Goal: Task Accomplishment & Management: Use online tool/utility

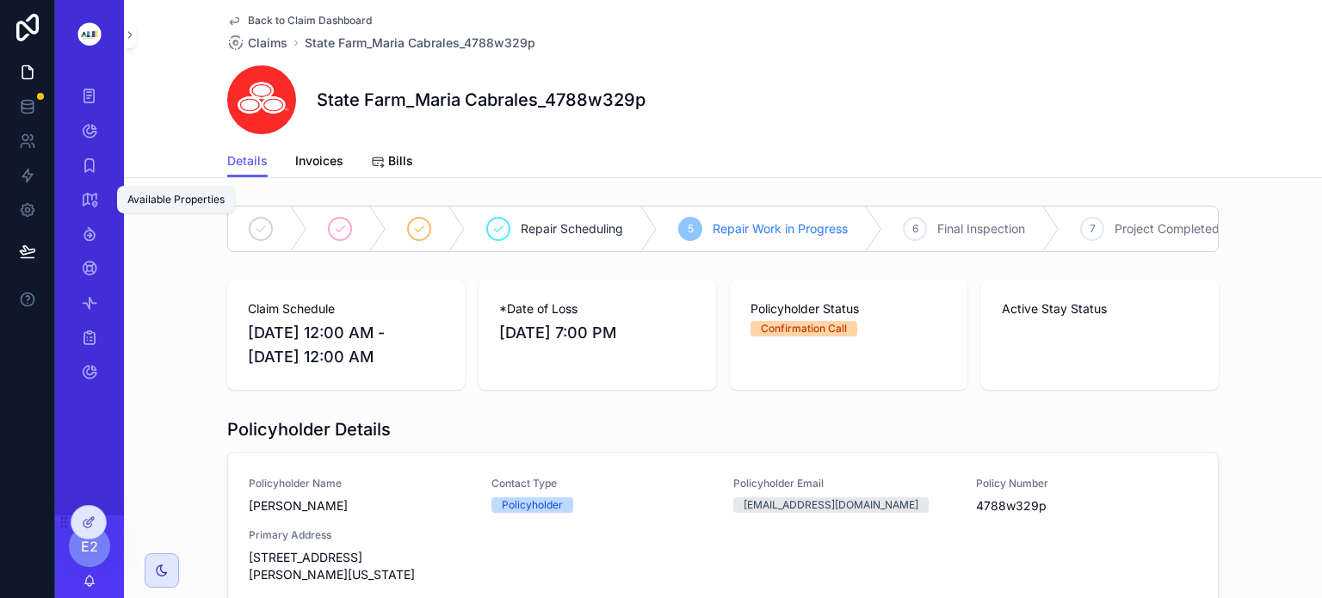
click at [91, 195] on icon "scrollable content" at bounding box center [89, 199] width 17 height 17
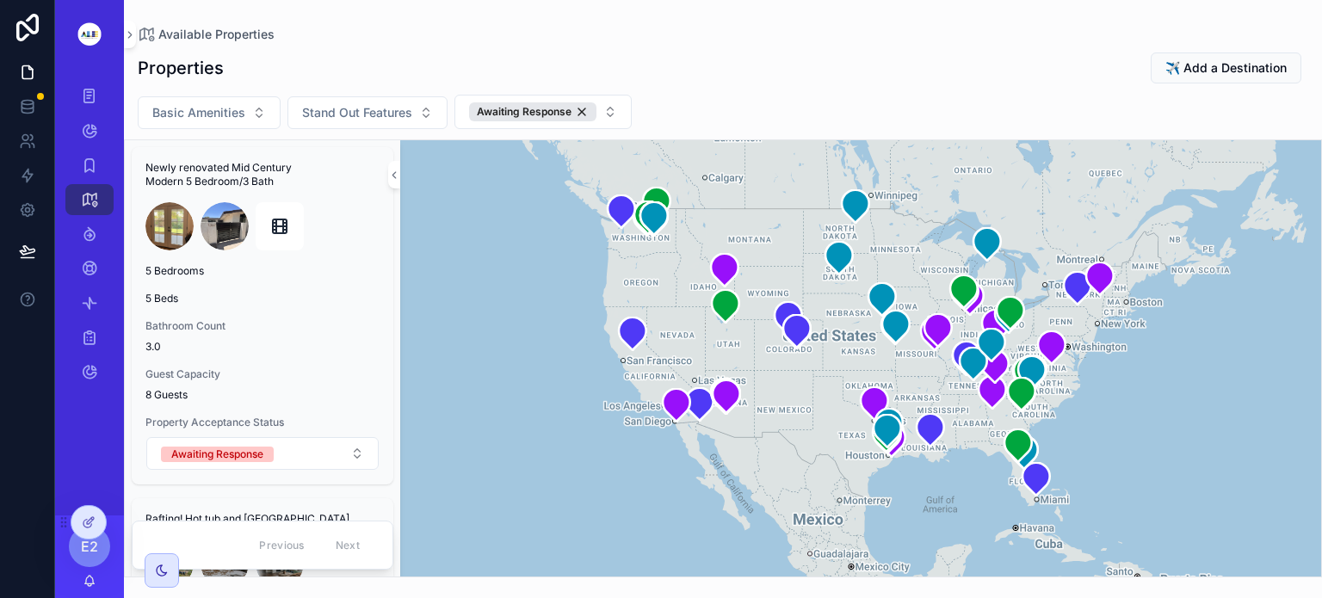
click at [84, 528] on icon at bounding box center [89, 523] width 14 height 14
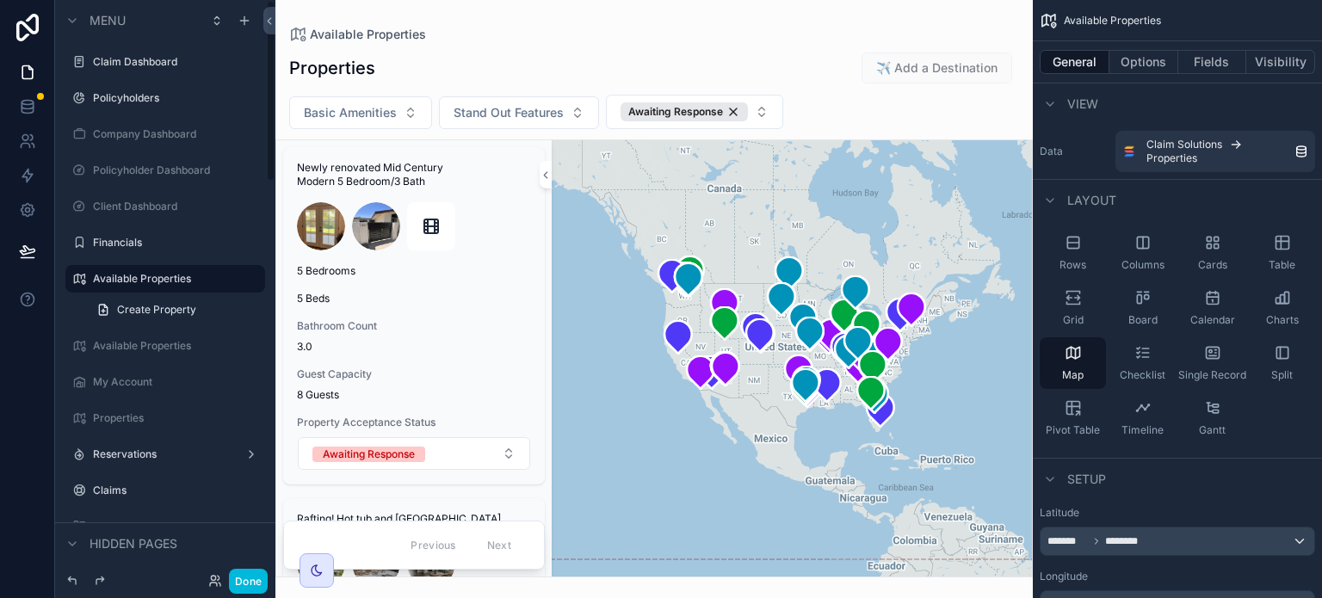
click at [256, 578] on button "Done" at bounding box center [248, 581] width 39 height 25
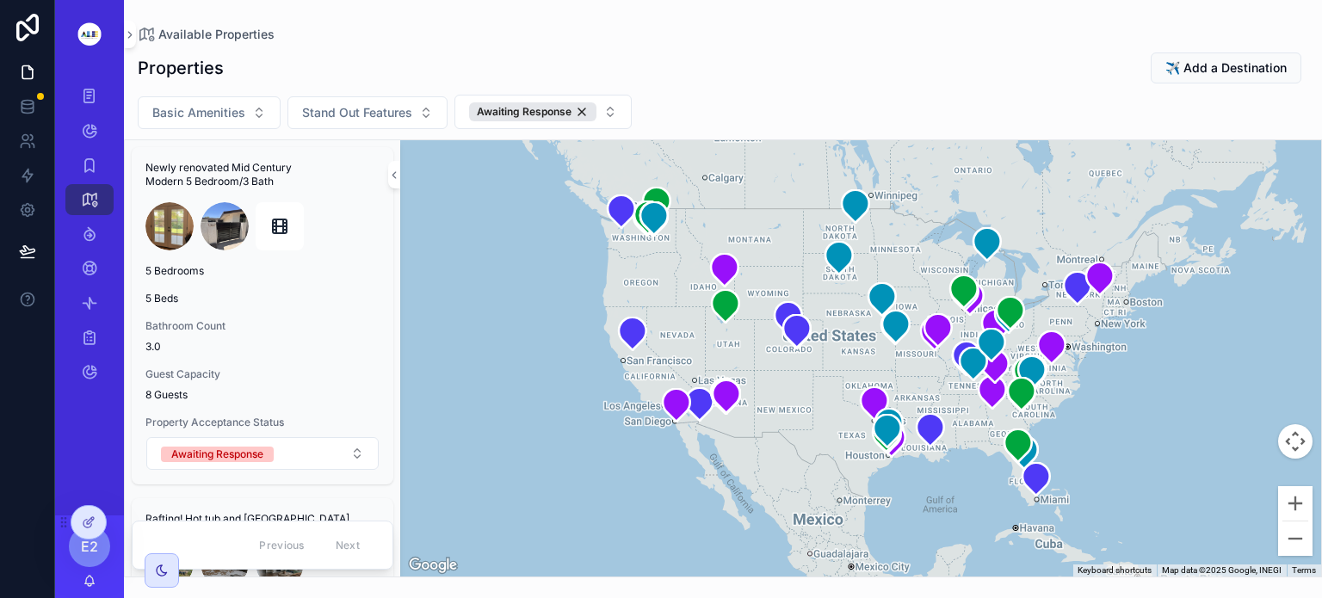
click at [0, 0] on icon at bounding box center [0, 0] width 0 height 0
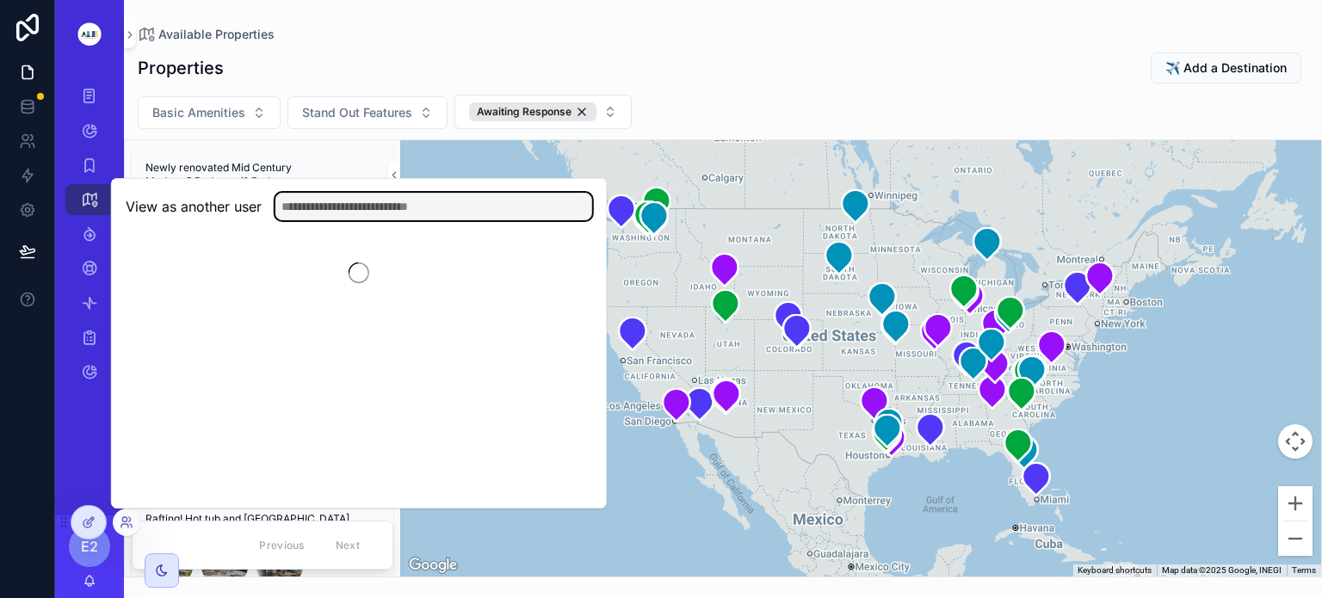
click at [450, 206] on input "text" at bounding box center [433, 207] width 317 height 28
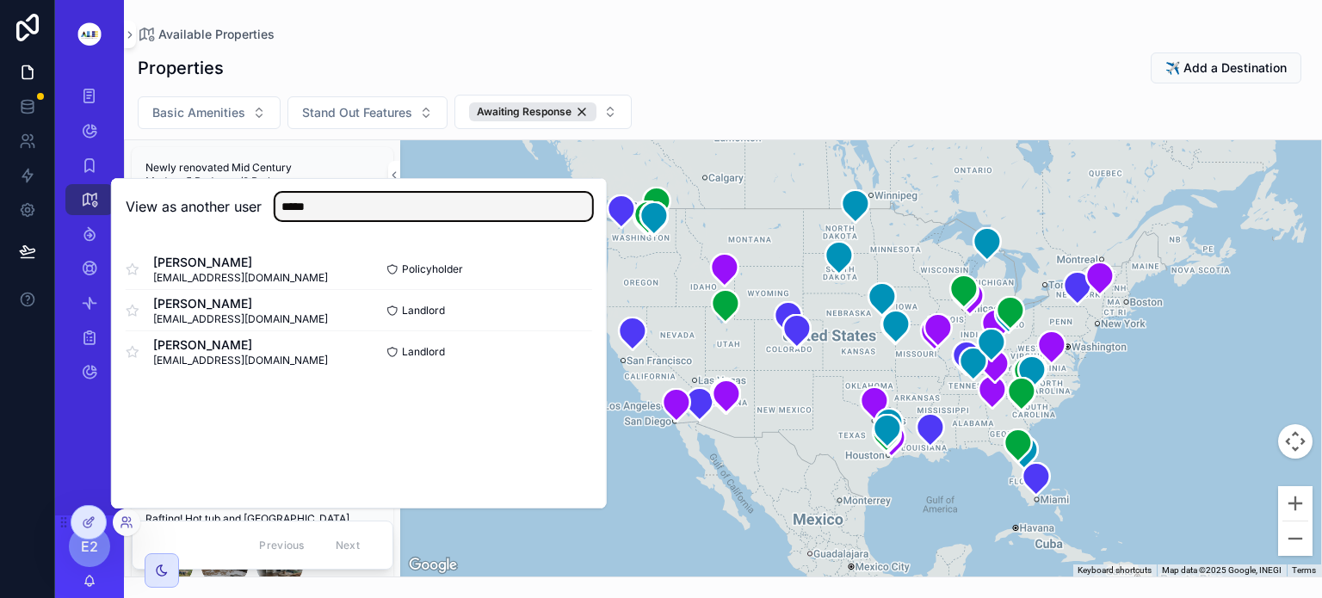
type input "*****"
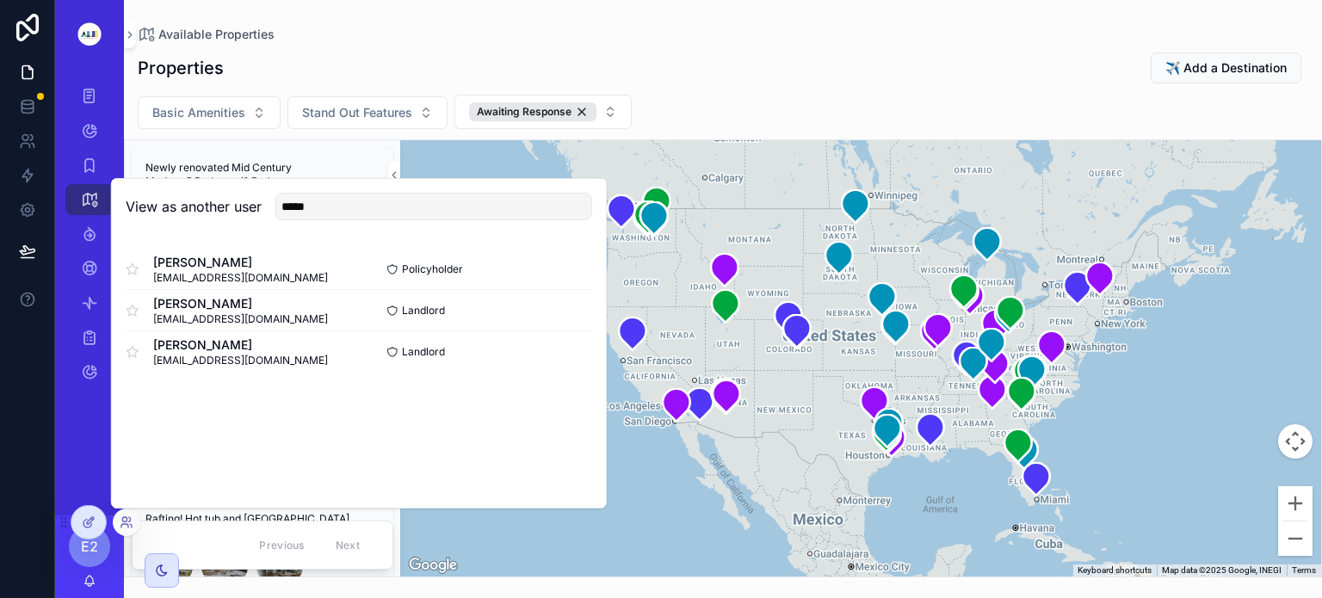
click at [0, 0] on button "Select" at bounding box center [0, 0] width 0 height 0
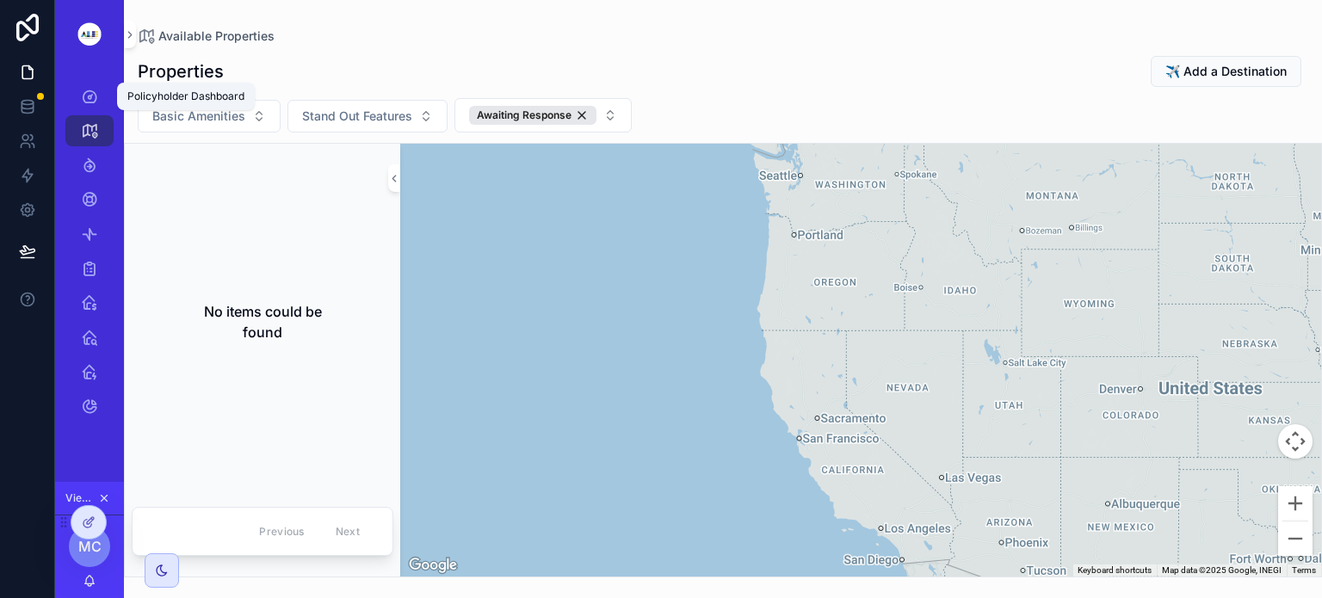
click at [93, 90] on icon "scrollable content" at bounding box center [89, 96] width 17 height 17
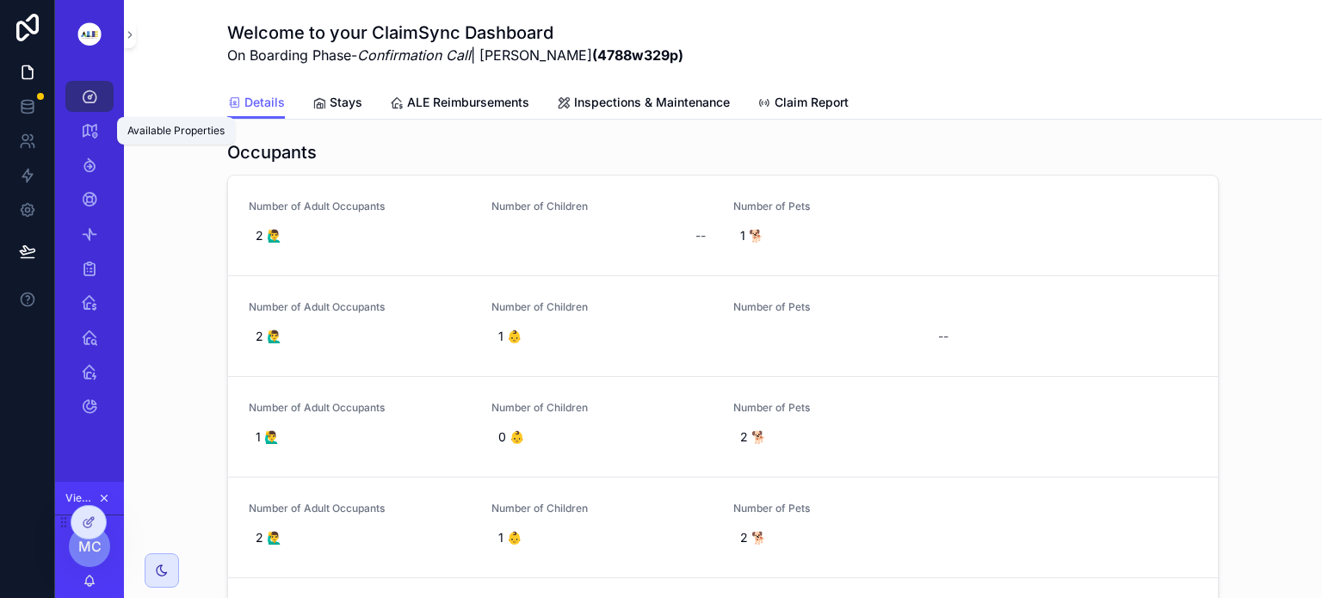
click at [92, 130] on icon "scrollable content" at bounding box center [89, 130] width 17 height 17
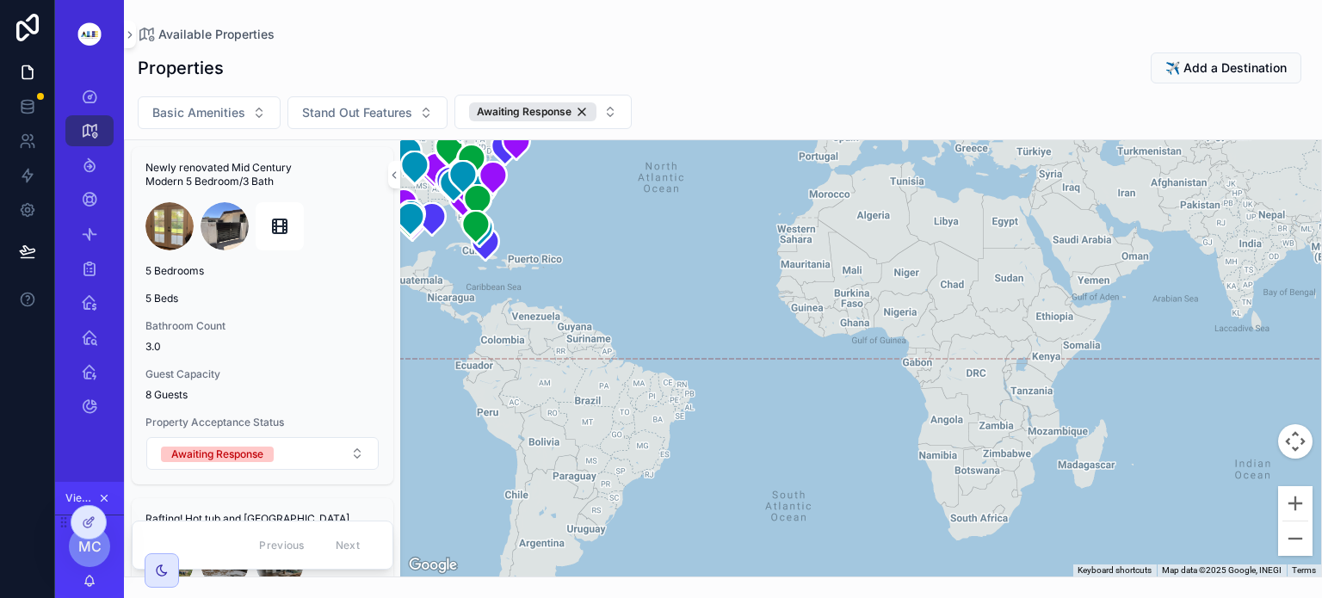
click at [86, 34] on img "scrollable content" at bounding box center [89, 34] width 48 height 25
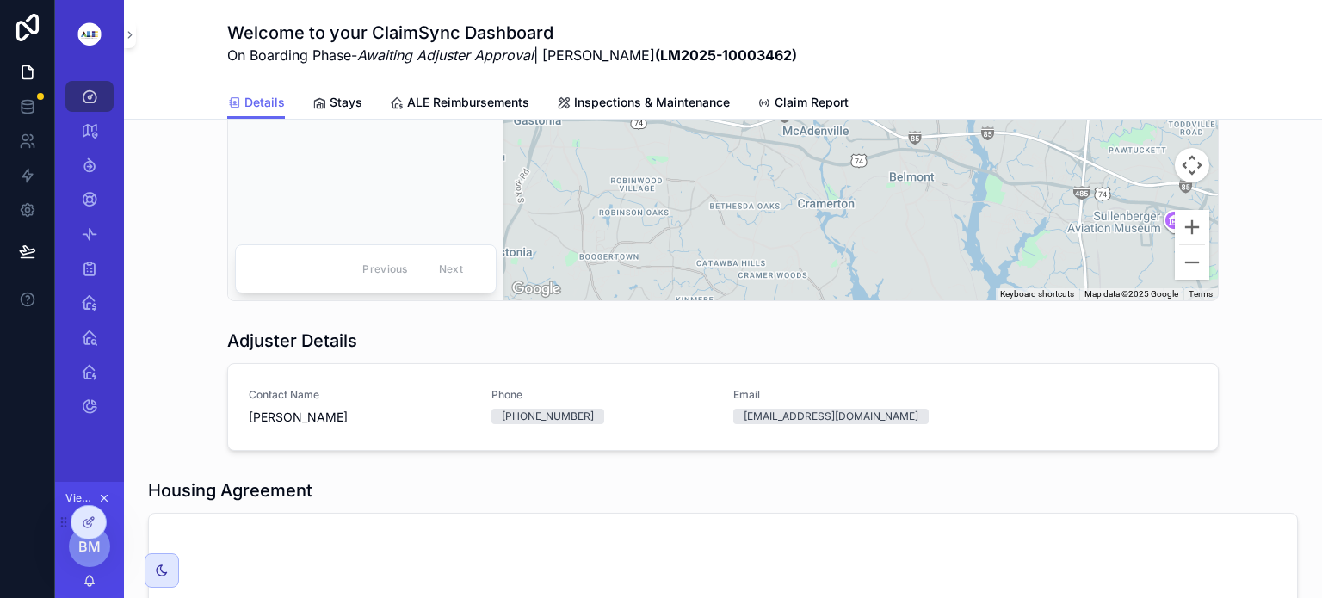
scroll to position [450, 0]
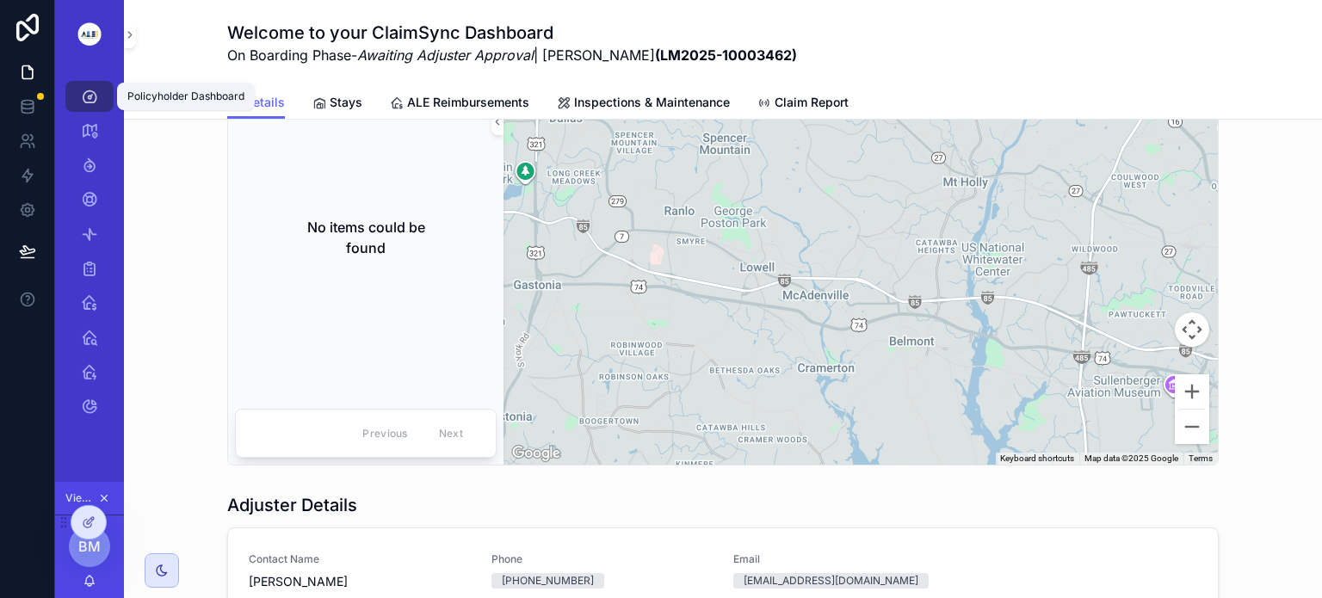
click at [90, 99] on icon "scrollable content" at bounding box center [89, 96] width 17 height 17
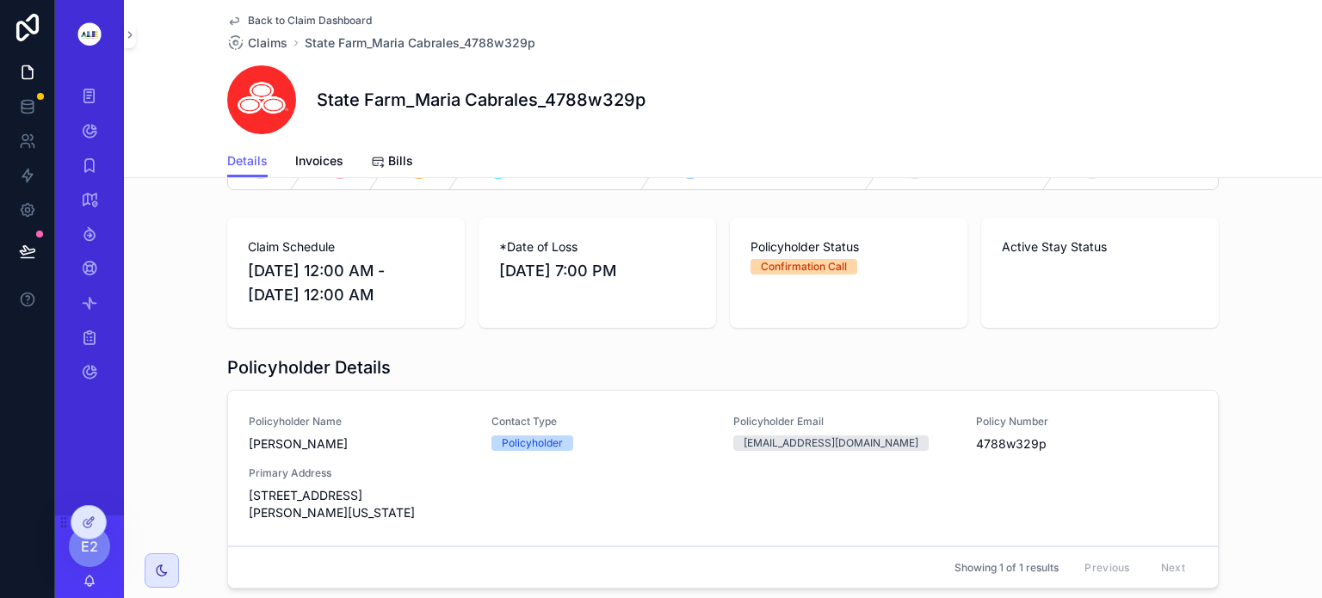
scroll to position [41, 0]
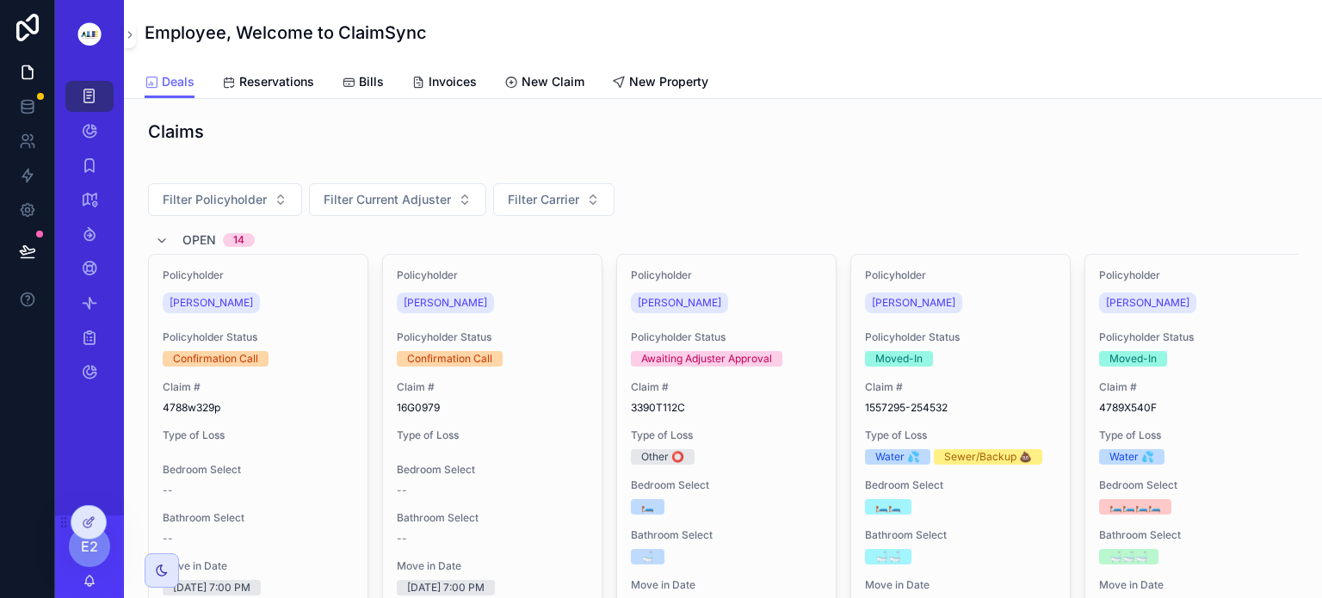
click at [273, 387] on span "Claim #" at bounding box center [258, 387] width 191 height 14
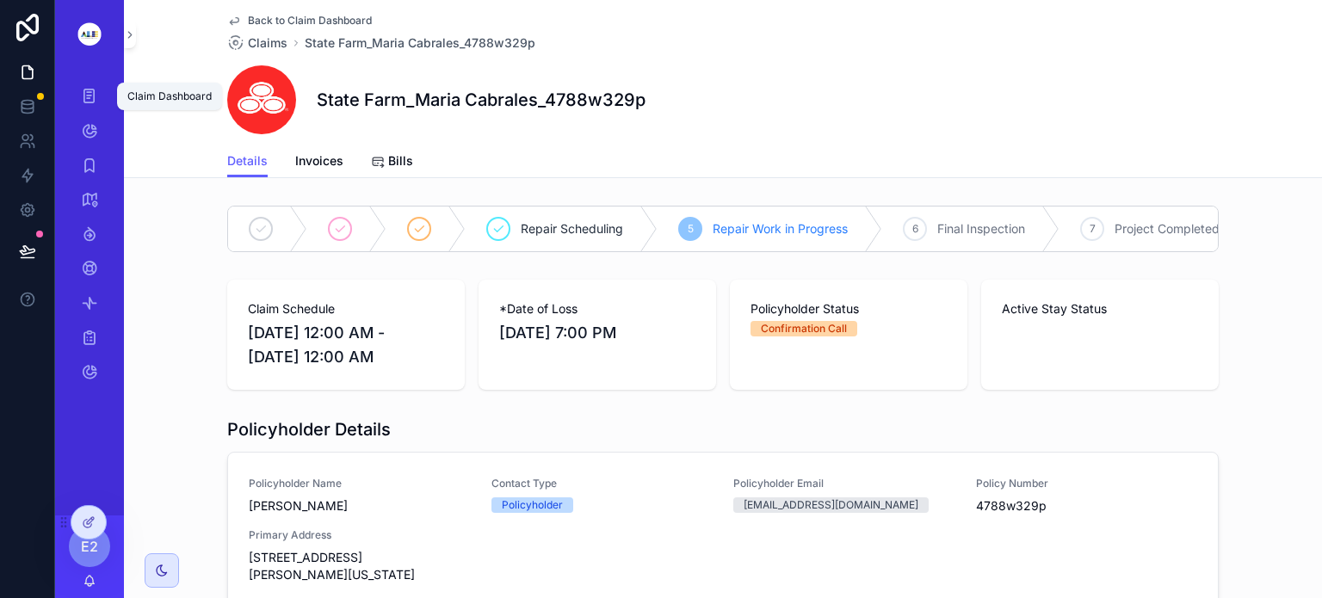
click at [90, 96] on icon "scrollable content" at bounding box center [89, 96] width 16 height 17
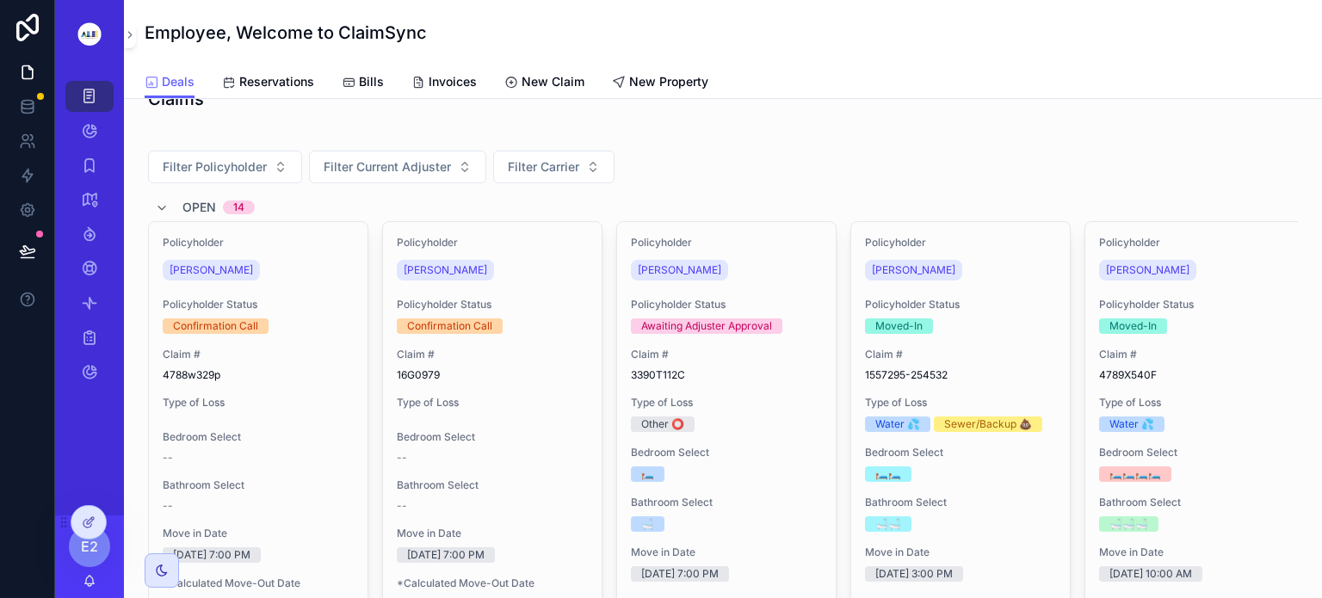
scroll to position [38, 0]
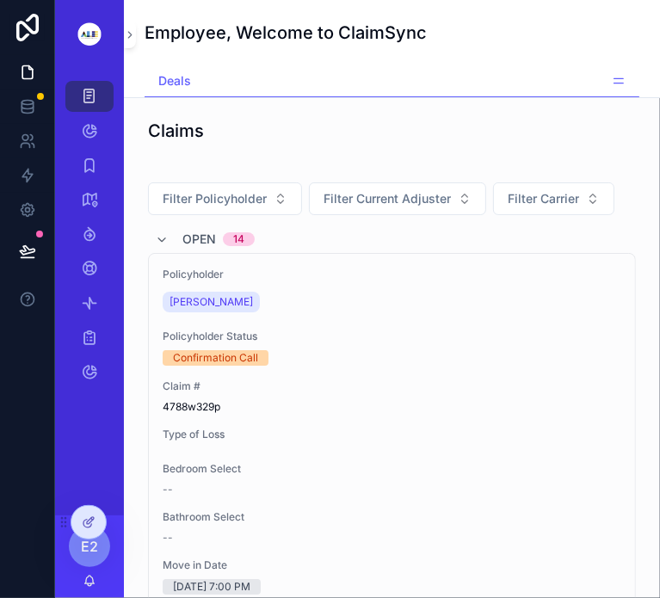
scroll to position [51, 0]
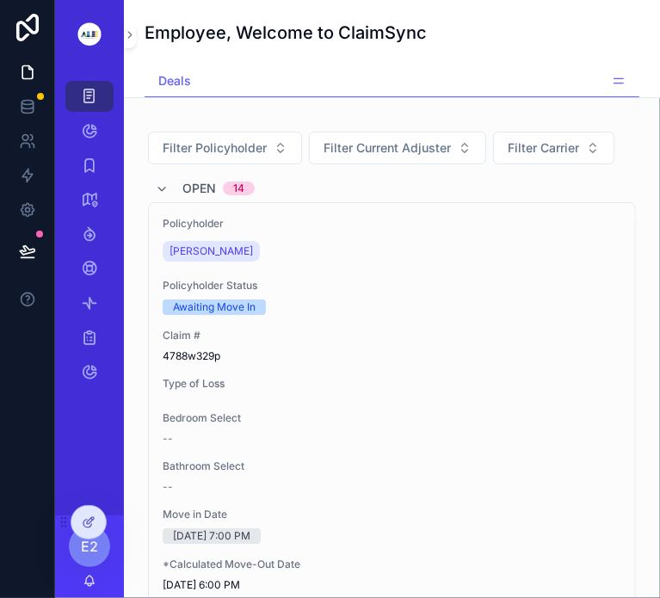
click at [249, 293] on span "Policyholder Status" at bounding box center [392, 286] width 459 height 14
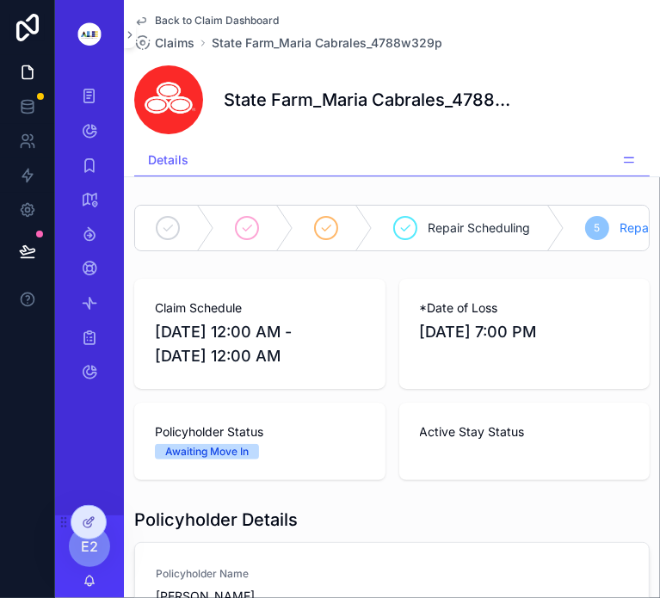
click at [182, 23] on span "Back to Claim Dashboard" at bounding box center [217, 21] width 124 height 14
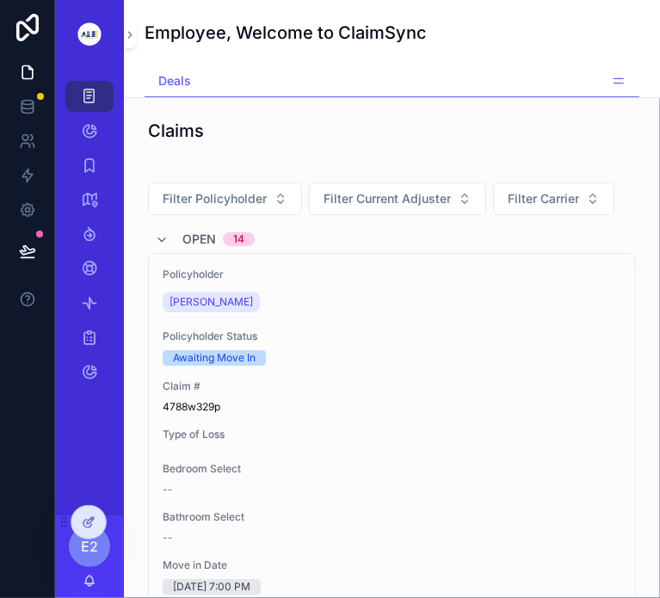
click at [93, 90] on icon "scrollable content" at bounding box center [89, 96] width 16 height 17
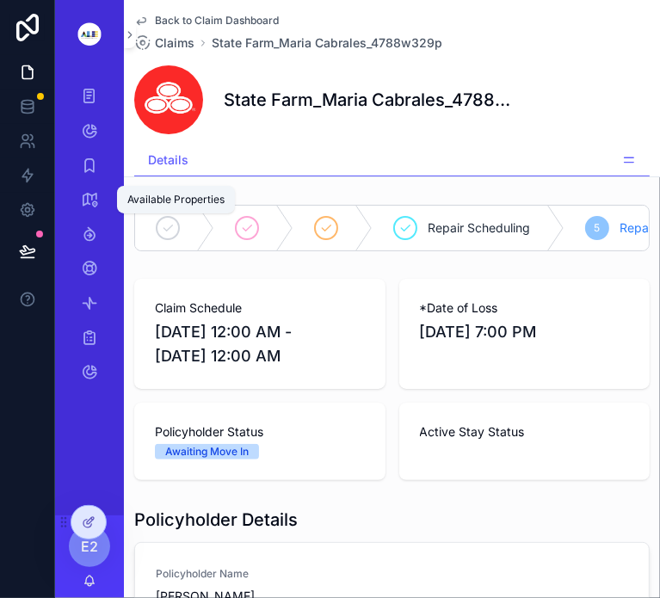
click at [96, 201] on icon "scrollable content" at bounding box center [89, 199] width 17 height 17
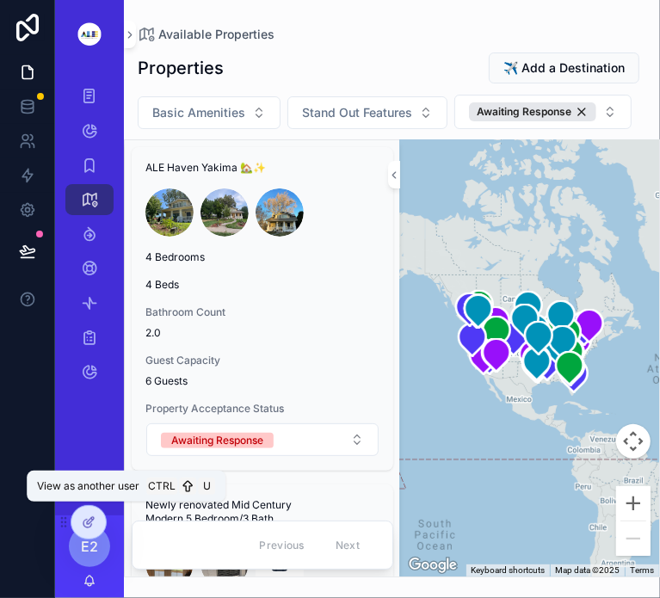
click at [0, 0] on icon at bounding box center [0, 0] width 0 height 0
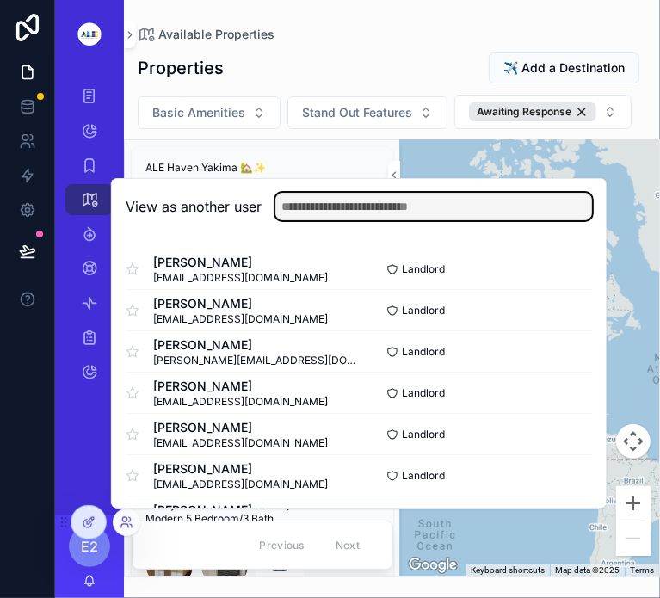
click at [333, 209] on input "text" at bounding box center [433, 207] width 317 height 28
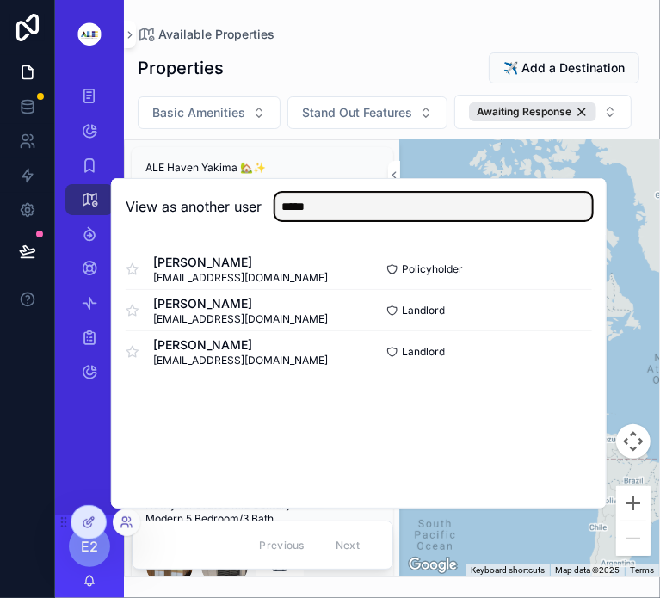
type input "*****"
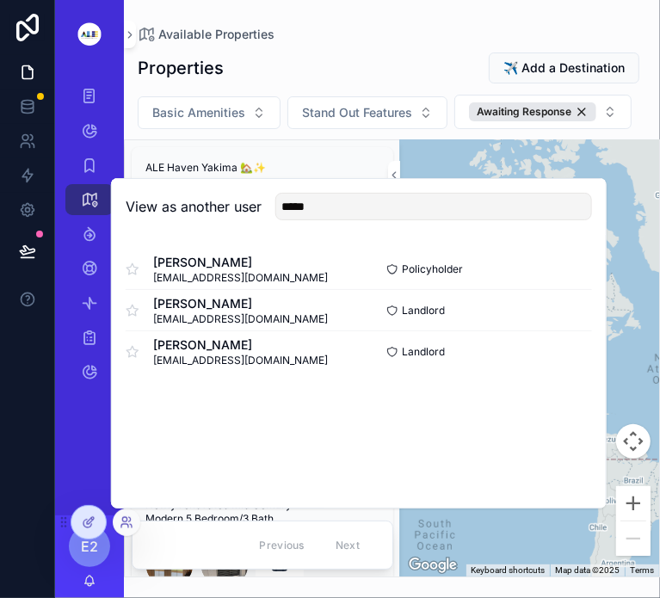
click at [0, 0] on button "Select" at bounding box center [0, 0] width 0 height 0
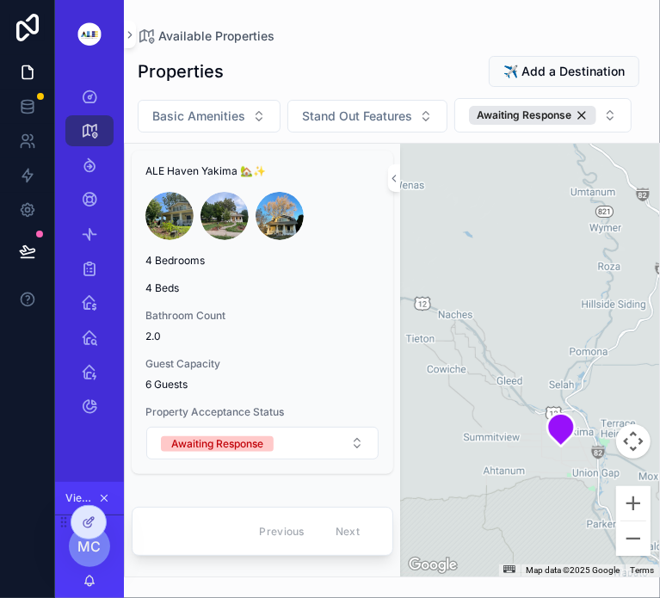
drag, startPoint x: 504, startPoint y: 287, endPoint x: 475, endPoint y: 423, distance: 138.9
click at [475, 423] on div "scrollable content" at bounding box center [529, 360] width 259 height 433
